Goal: Task Accomplishment & Management: Complete application form

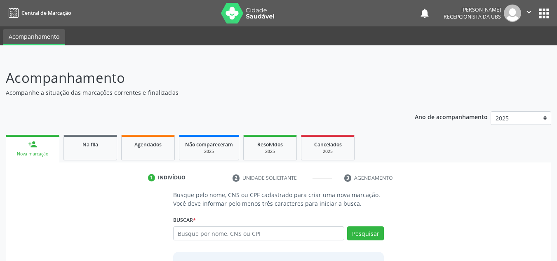
click at [93, 142] on span "Na fila" at bounding box center [90, 144] width 16 height 7
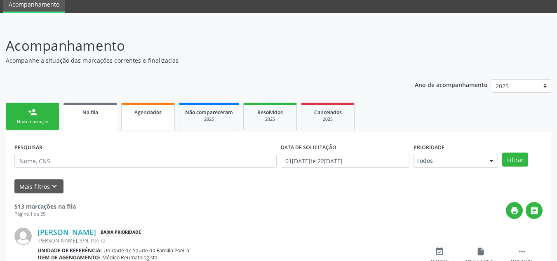
scroll to position [41, 0]
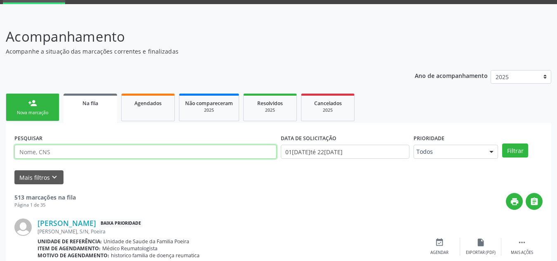
click at [106, 156] on input "text" at bounding box center [145, 152] width 262 height 14
type input "709200287889536"
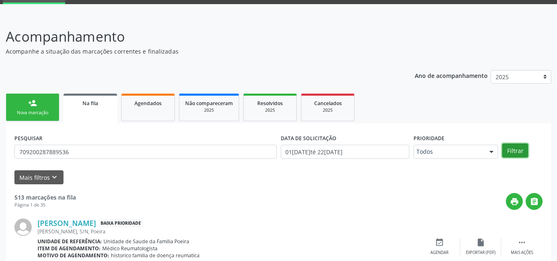
click at [522, 147] on button "Filtrar" at bounding box center [515, 150] width 26 height 14
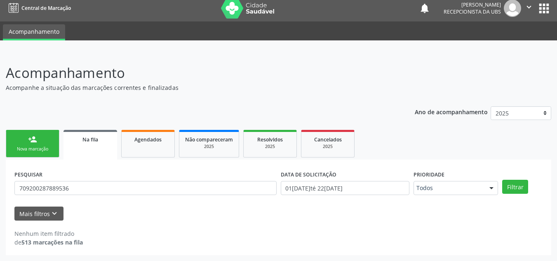
scroll to position [5, 0]
click at [96, 151] on link "Na fila" at bounding box center [90, 145] width 54 height 30
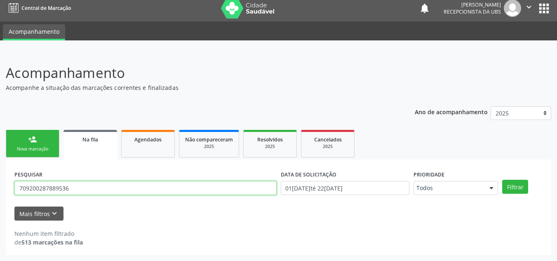
drag, startPoint x: 70, startPoint y: 190, endPoint x: 20, endPoint y: 185, distance: 50.6
click at [20, 185] on input "709200287889536" at bounding box center [145, 188] width 262 height 14
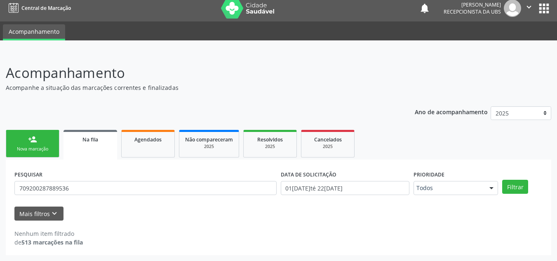
click at [49, 148] on div "Nova marcação" at bounding box center [32, 149] width 41 height 6
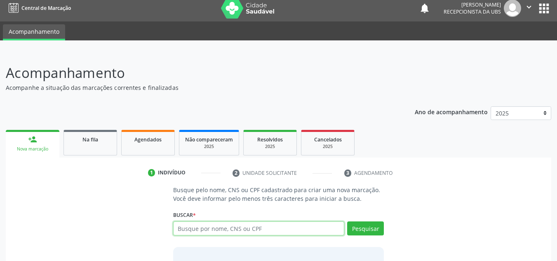
paste input "709200287889536"
type input "709200287889536"
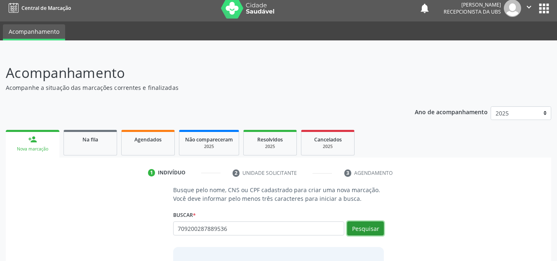
click at [376, 231] on button "Pesquisar" at bounding box center [365, 228] width 37 height 14
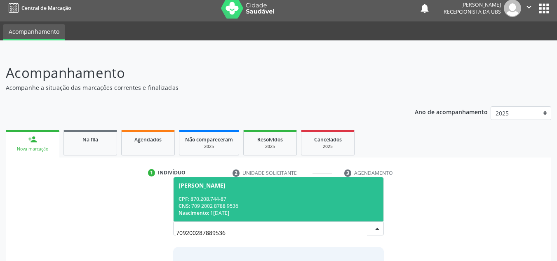
click at [256, 194] on span "[PERSON_NAME] CPF: 870.208.744-87 CNS: 709 2002 8788 9536 Nascimento: 1[DATE]" at bounding box center [279, 199] width 210 height 44
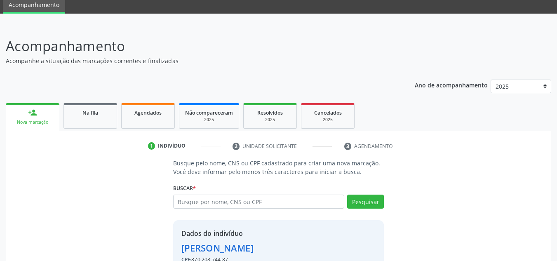
scroll to position [81, 0]
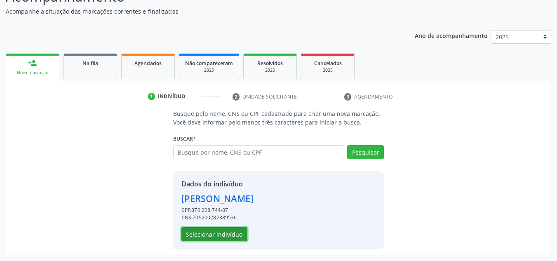
click at [234, 233] on button "Selecionar indivíduo" at bounding box center [214, 234] width 66 height 14
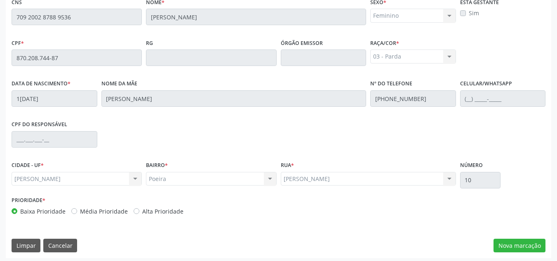
scroll to position [221, 0]
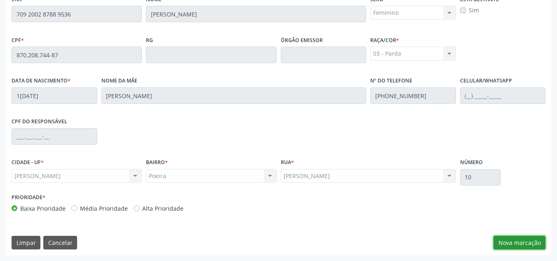
drag, startPoint x: 519, startPoint y: 243, endPoint x: 512, endPoint y: 237, distance: 9.6
click at [517, 242] on button "Nova marcação" at bounding box center [519, 243] width 52 height 14
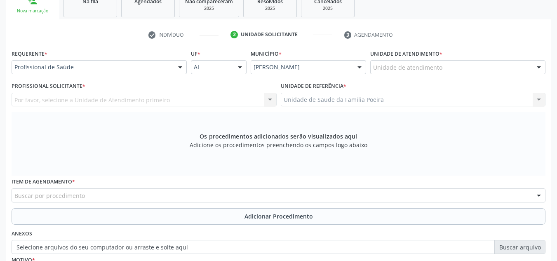
scroll to position [139, 0]
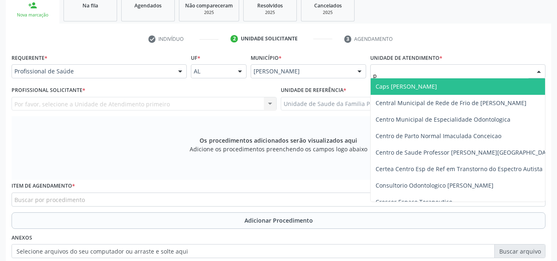
type input "po"
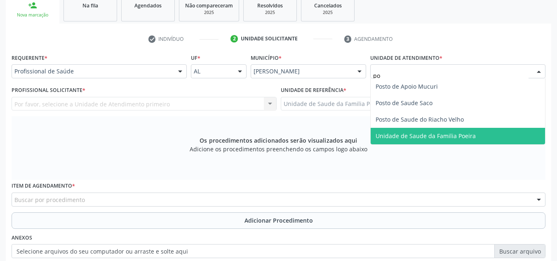
click at [382, 136] on span "Unidade de Saude da Familia Poeira" at bounding box center [426, 136] width 100 height 8
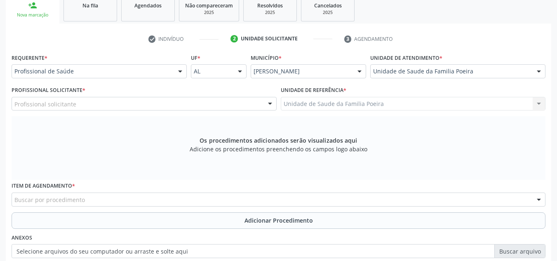
drag, startPoint x: 135, startPoint y: 103, endPoint x: 139, endPoint y: 96, distance: 8.7
click at [135, 103] on div "Profissional solicitante" at bounding box center [144, 104] width 265 height 14
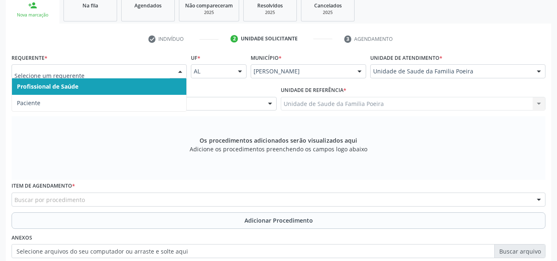
click at [176, 74] on div at bounding box center [180, 72] width 12 height 14
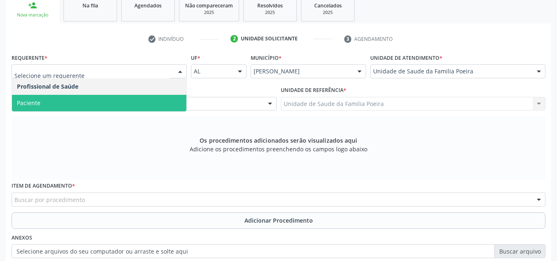
click at [155, 99] on span "Paciente" at bounding box center [99, 103] width 174 height 16
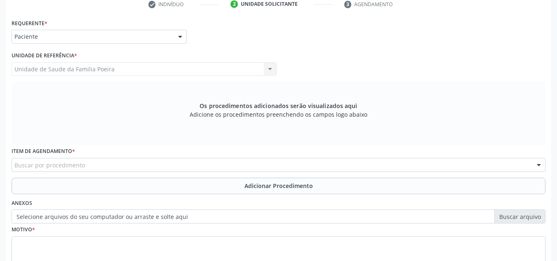
scroll to position [221, 0]
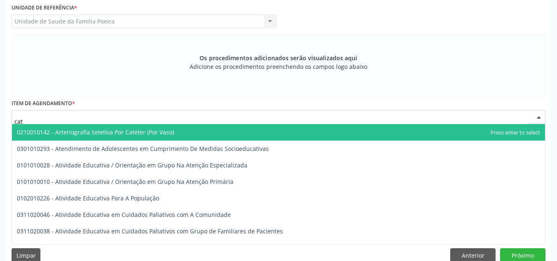
type input "cata"
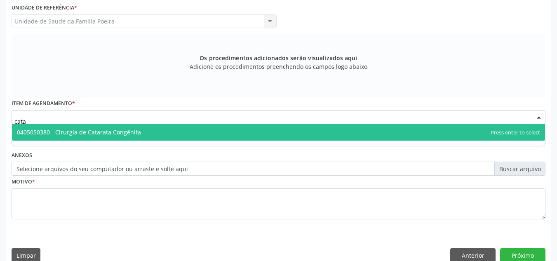
click at [79, 134] on span "0405050380 - Cirurgia de Catarata Congênita" at bounding box center [79, 132] width 124 height 8
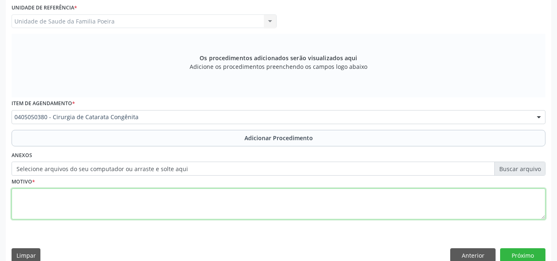
click at [84, 219] on textarea at bounding box center [279, 203] width 534 height 31
type textarea "c"
click at [16, 197] on textarea "CATARATA OLHO E" at bounding box center [279, 203] width 534 height 31
click at [91, 196] on textarea "M26-8 CATARATA OLHO E" at bounding box center [279, 203] width 534 height 31
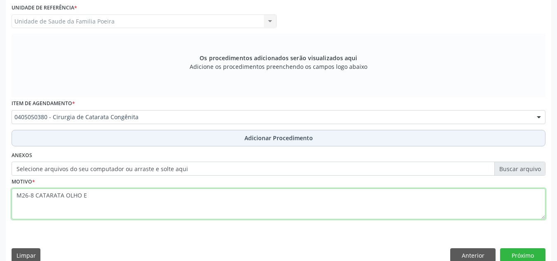
type textarea "M26-8 CATARATA OLHO E"
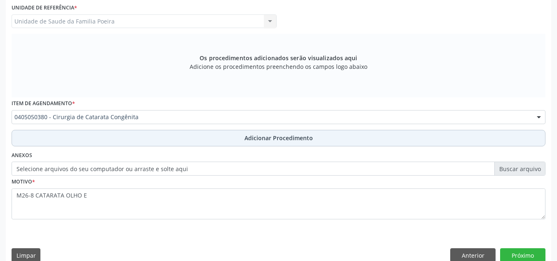
click at [263, 141] on span "Adicionar Procedimento" at bounding box center [278, 138] width 68 height 9
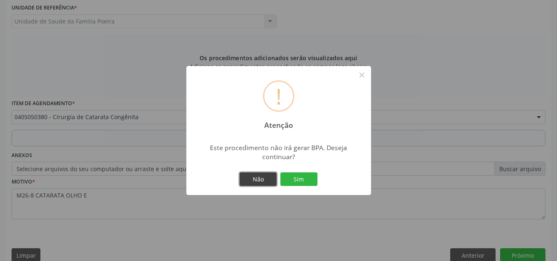
click at [266, 183] on button "Não" at bounding box center [258, 179] width 37 height 14
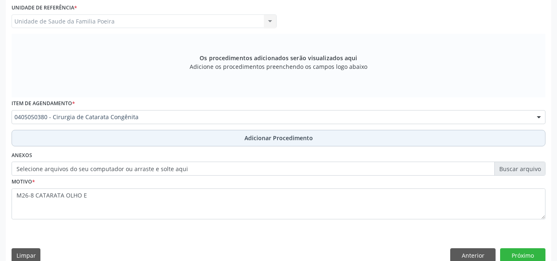
click at [261, 138] on span "Adicionar Procedimento" at bounding box center [278, 138] width 68 height 9
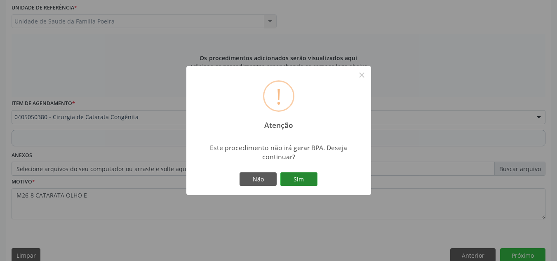
click at [290, 181] on button "Sim" at bounding box center [298, 179] width 37 height 14
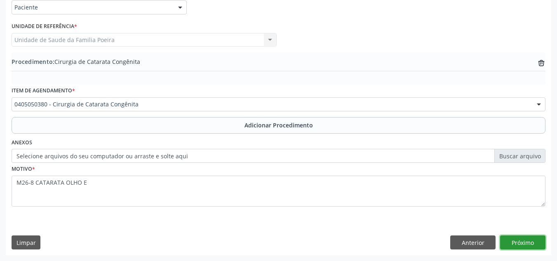
click at [521, 242] on button "Próximo" at bounding box center [522, 242] width 45 height 14
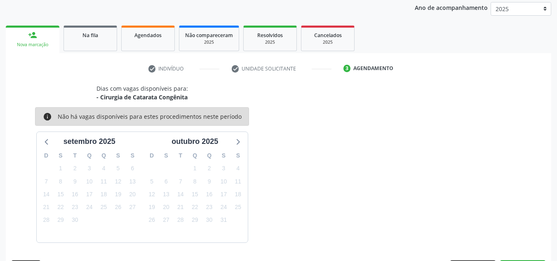
scroll to position [134, 0]
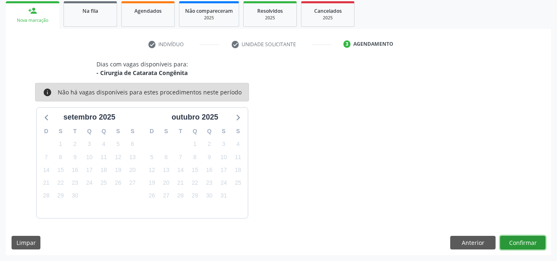
click at [529, 245] on button "Confirmar" at bounding box center [522, 243] width 45 height 14
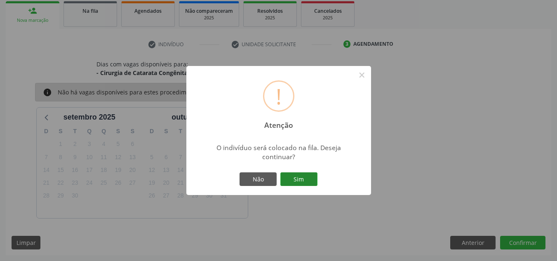
click at [311, 177] on button "Sim" at bounding box center [298, 179] width 37 height 14
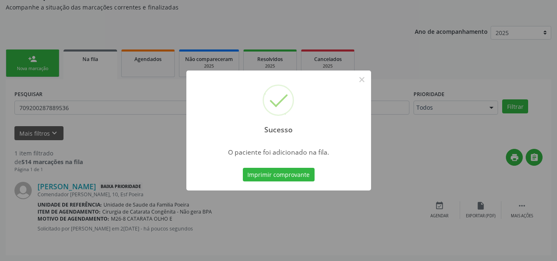
scroll to position [23, 0]
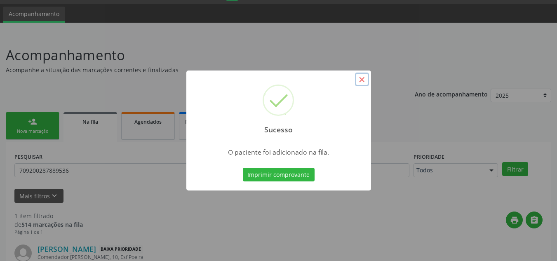
click at [363, 82] on button "×" at bounding box center [362, 80] width 14 height 14
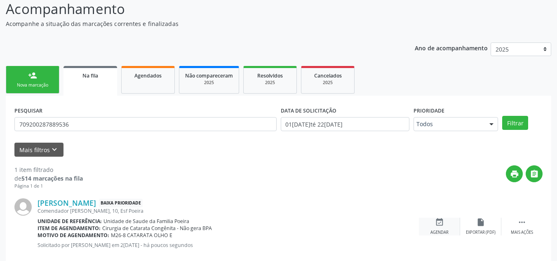
scroll to position [85, 0]
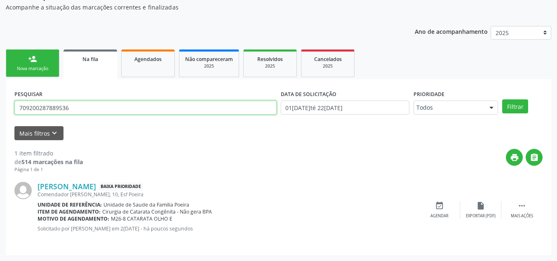
drag, startPoint x: 78, startPoint y: 110, endPoint x: 0, endPoint y: 108, distance: 77.5
click at [0, 108] on div "Acompanhamento Acompanhe a situação das marcações correntes e finalizadas Relat…" at bounding box center [278, 116] width 557 height 289
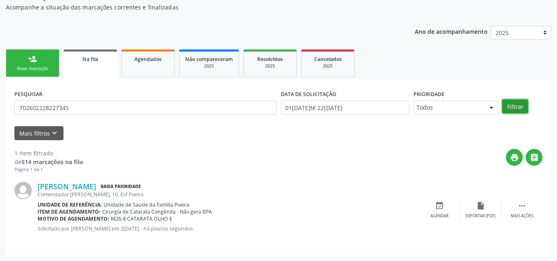
click at [512, 106] on button "Filtrar" at bounding box center [515, 106] width 26 height 14
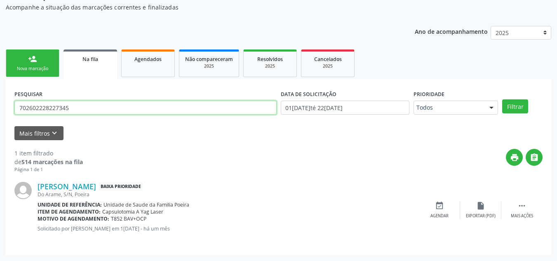
drag, startPoint x: 33, startPoint y: 112, endPoint x: 7, endPoint y: 106, distance: 25.8
click at [7, 106] on div "PESQUISAR 702602228227345 DATA DE SOLICITAÇÃO 0[DATE] até 2[DATE] Prioridade To…" at bounding box center [278, 167] width 545 height 176
type input "708204199769542"
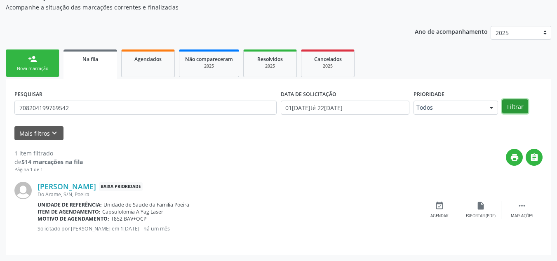
click at [512, 107] on button "Filtrar" at bounding box center [515, 106] width 26 height 14
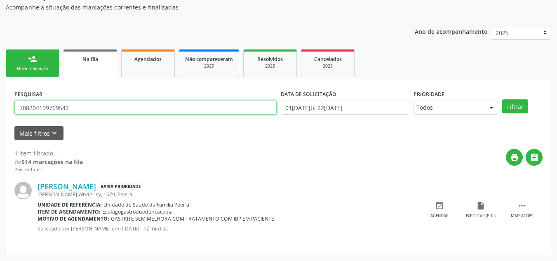
drag, startPoint x: 73, startPoint y: 108, endPoint x: 14, endPoint y: 105, distance: 58.2
click at [14, 105] on input "708204199769542" at bounding box center [145, 108] width 262 height 14
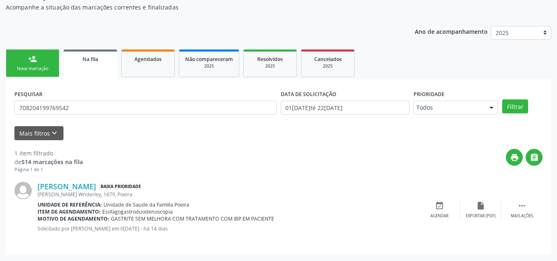
drag, startPoint x: 28, startPoint y: 117, endPoint x: 156, endPoint y: 119, distance: 128.6
click at [233, 129] on div "Mais filtros keyboard_arrow_down" at bounding box center [278, 133] width 532 height 14
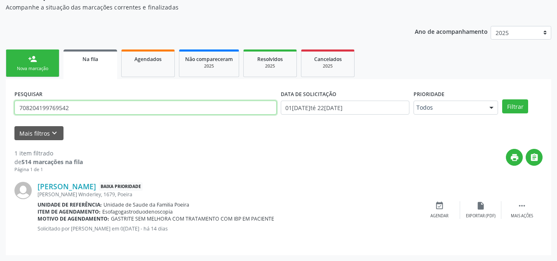
drag, startPoint x: 71, startPoint y: 106, endPoint x: 19, endPoint y: 110, distance: 52.9
click at [19, 110] on input "708204199769542" at bounding box center [145, 108] width 262 height 14
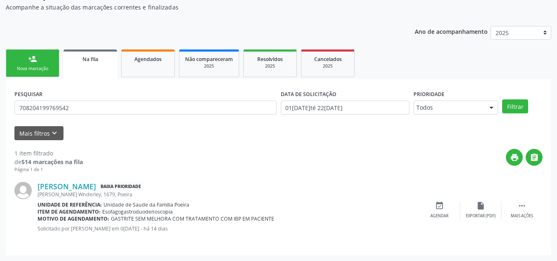
click at [28, 67] on div "Nova marcação" at bounding box center [32, 69] width 41 height 6
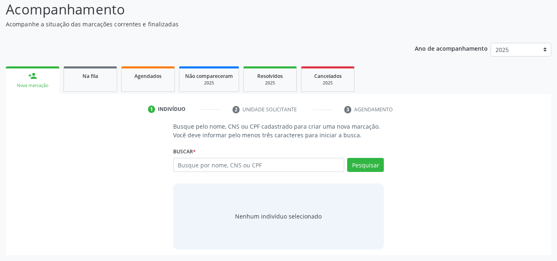
scroll to position [68, 0]
paste input "708204199769542"
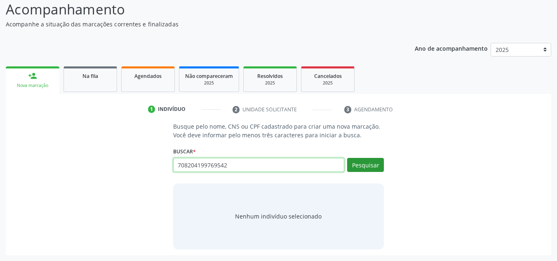
type input "708204199769542"
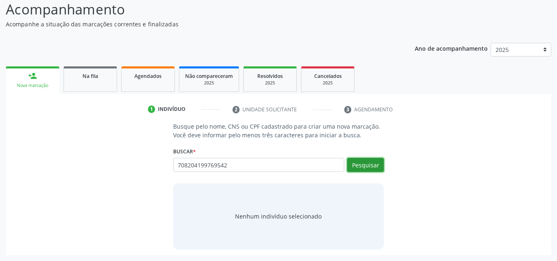
click at [363, 167] on button "Pesquisar" at bounding box center [365, 165] width 37 height 14
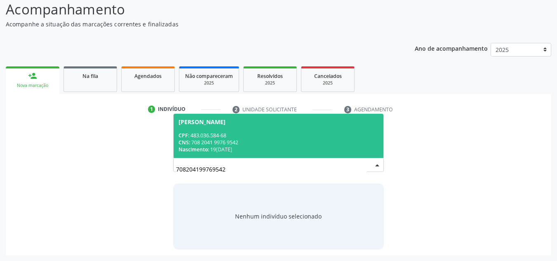
click at [228, 135] on div "CPF: 483.036.584-68" at bounding box center [279, 135] width 200 height 7
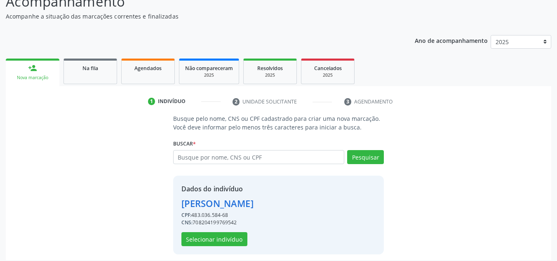
scroll to position [81, 0]
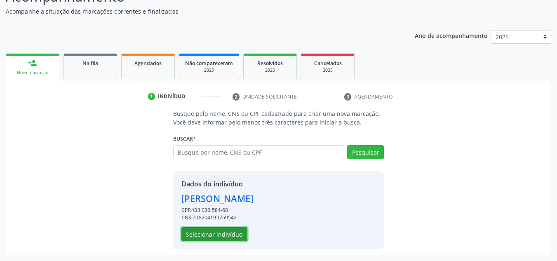
click at [227, 230] on button "Selecionar indivíduo" at bounding box center [214, 234] width 66 height 14
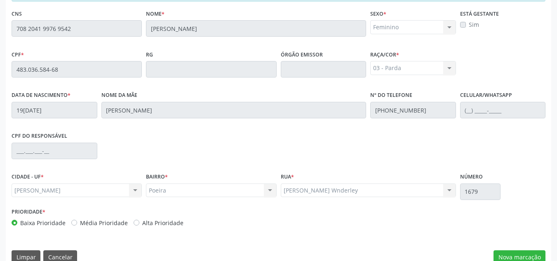
scroll to position [221, 0]
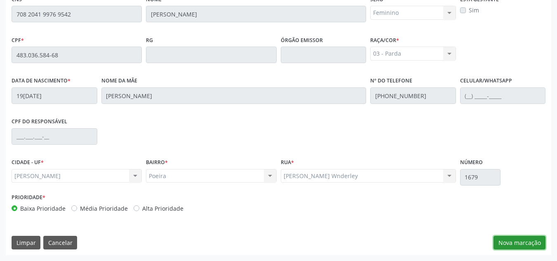
click at [517, 242] on button "Nova marcação" at bounding box center [519, 243] width 52 height 14
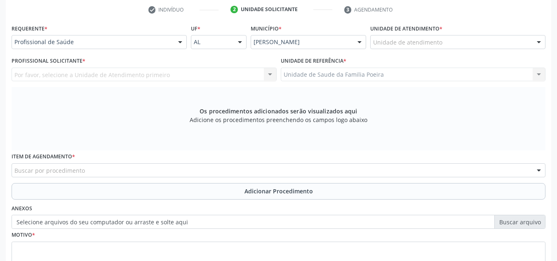
scroll to position [139, 0]
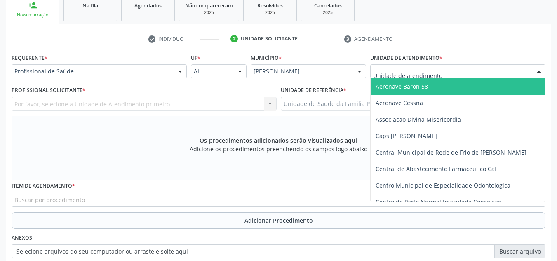
click at [448, 70] on div at bounding box center [457, 71] width 175 height 14
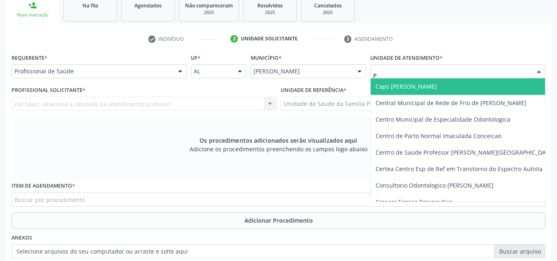
type input "PO"
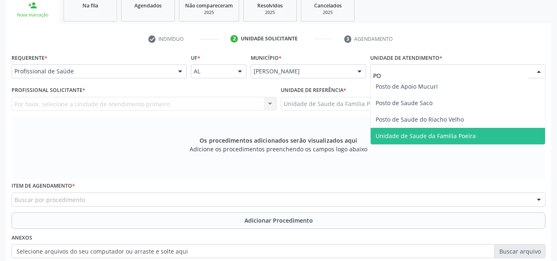
click at [433, 137] on span "Unidade de Saude da Familia Poeira" at bounding box center [426, 136] width 100 height 8
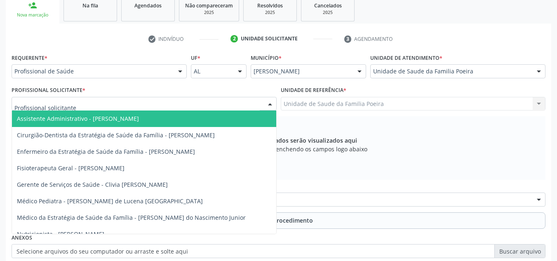
click at [129, 106] on div at bounding box center [144, 104] width 265 height 14
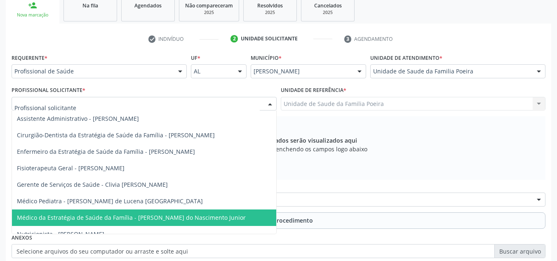
click at [152, 217] on span "Médico da Estratégia de Saúde da Família - [PERSON_NAME] do Nascimento Junior" at bounding box center [131, 218] width 229 height 8
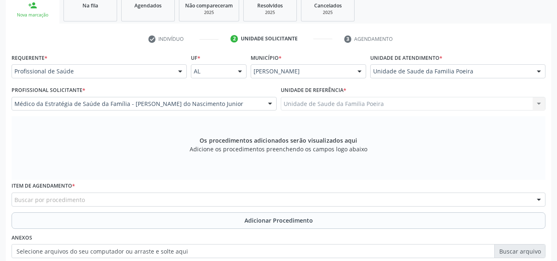
click at [142, 202] on div "Buscar por procedimento" at bounding box center [279, 200] width 534 height 14
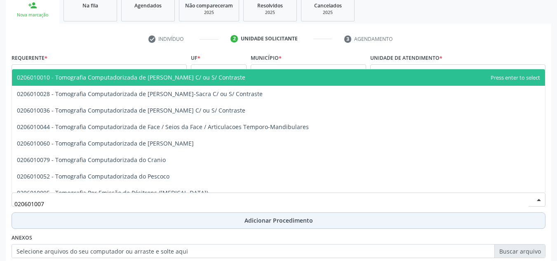
type input "0206010079"
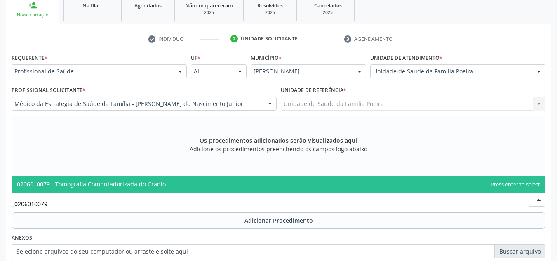
click at [95, 187] on span "0206010079 - Tomografia Computadorizada do Cranio" at bounding box center [91, 184] width 149 height 8
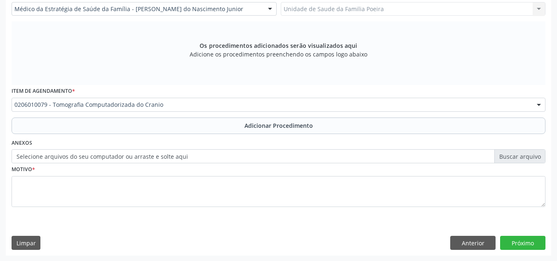
scroll to position [234, 0]
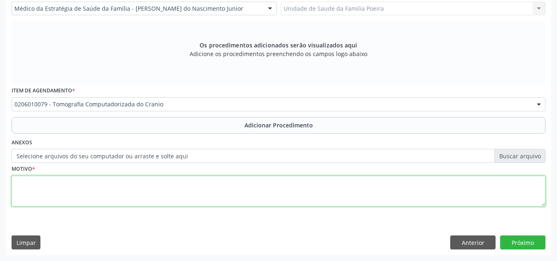
click at [91, 198] on textarea at bounding box center [279, 191] width 534 height 31
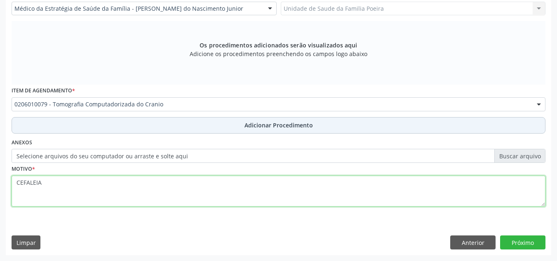
type textarea "CEFALEIA"
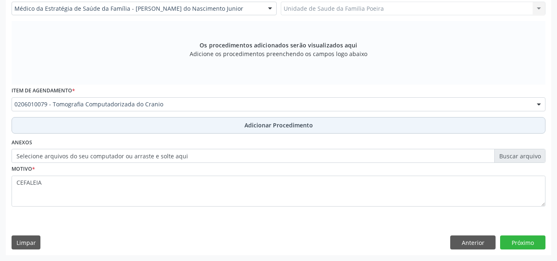
click at [216, 121] on button "Adicionar Procedimento" at bounding box center [279, 125] width 534 height 16
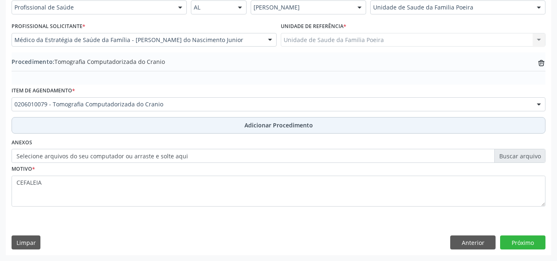
scroll to position [203, 0]
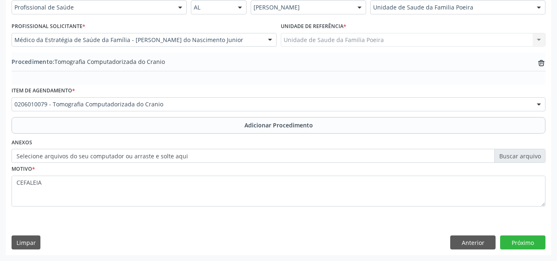
click at [531, 235] on div "Requerente * Profissional de Saúde Profissional de Saúde Paciente Nenhum result…" at bounding box center [278, 121] width 545 height 267
click at [528, 244] on button "Próximo" at bounding box center [522, 242] width 45 height 14
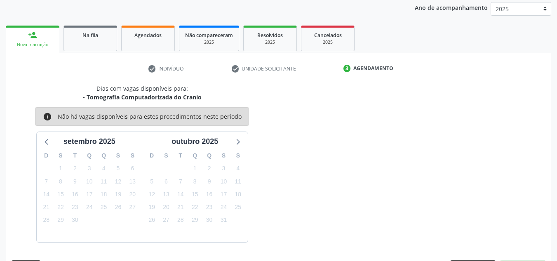
scroll to position [134, 0]
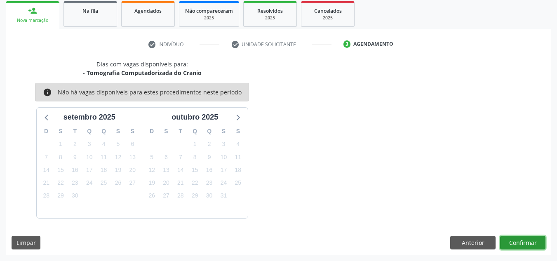
click at [531, 241] on button "Confirmar" at bounding box center [522, 243] width 45 height 14
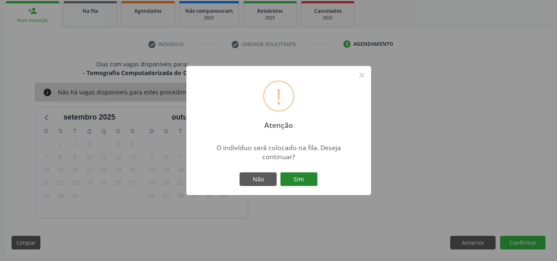
click at [298, 173] on button "Sim" at bounding box center [298, 179] width 37 height 14
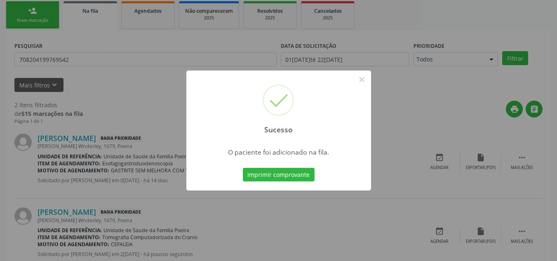
scroll to position [23, 0]
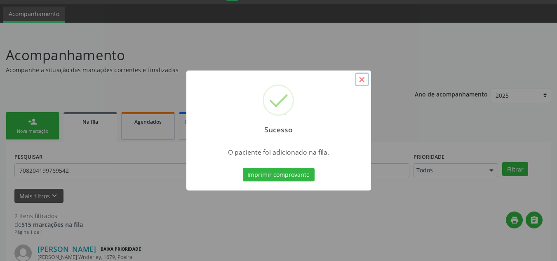
click at [357, 79] on button "×" at bounding box center [362, 80] width 14 height 14
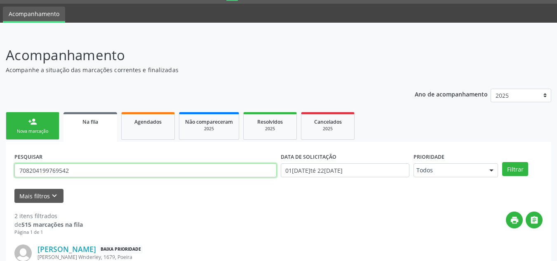
drag, startPoint x: 84, startPoint y: 169, endPoint x: 16, endPoint y: 172, distance: 68.1
click at [16, 172] on input "708204199769542" at bounding box center [145, 170] width 262 height 14
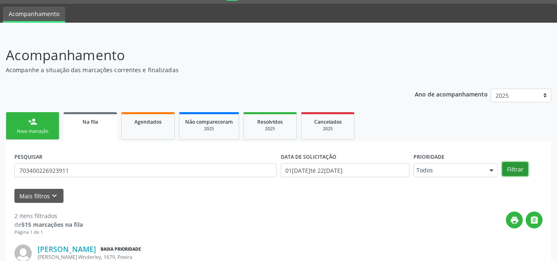
click at [510, 169] on button "Filtrar" at bounding box center [515, 169] width 26 height 14
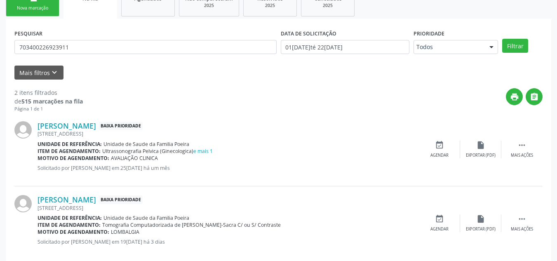
scroll to position [159, 0]
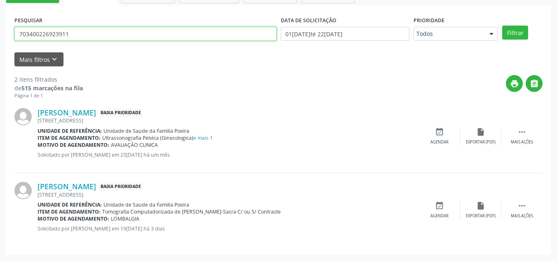
drag, startPoint x: 71, startPoint y: 33, endPoint x: 12, endPoint y: 28, distance: 59.6
click at [12, 28] on div "PESQUISAR 703400226923911 DATA DE SOLICITAÇÃO 01[DATE]té 22[DATE] Prioridade To…" at bounding box center [278, 130] width 545 height 250
type input "708407704260363"
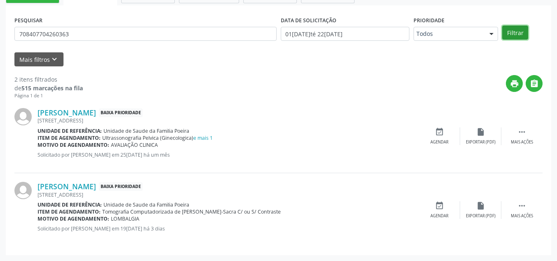
click at [519, 35] on button "Filtrar" at bounding box center [515, 33] width 26 height 14
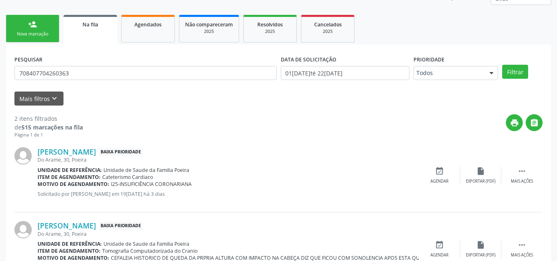
scroll to position [118, 0]
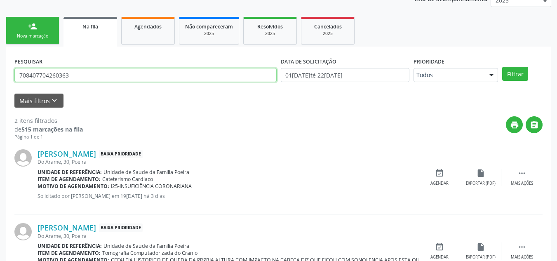
drag, startPoint x: 99, startPoint y: 75, endPoint x: 9, endPoint y: 93, distance: 91.1
click at [9, 93] on div "PESQUISAR 708407704260363 DATA DE SOLICITAÇÃO 01[DATE]té 22[DATE] Prioridade To…" at bounding box center [278, 172] width 545 height 250
paste input "703400824608300"
type input "703400824608300"
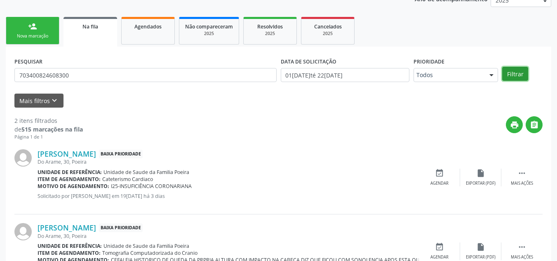
click at [508, 76] on button "Filtrar" at bounding box center [515, 74] width 26 height 14
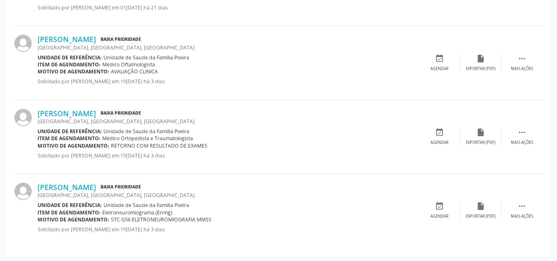
scroll to position [381, 0]
